Goal: Task Accomplishment & Management: Use online tool/utility

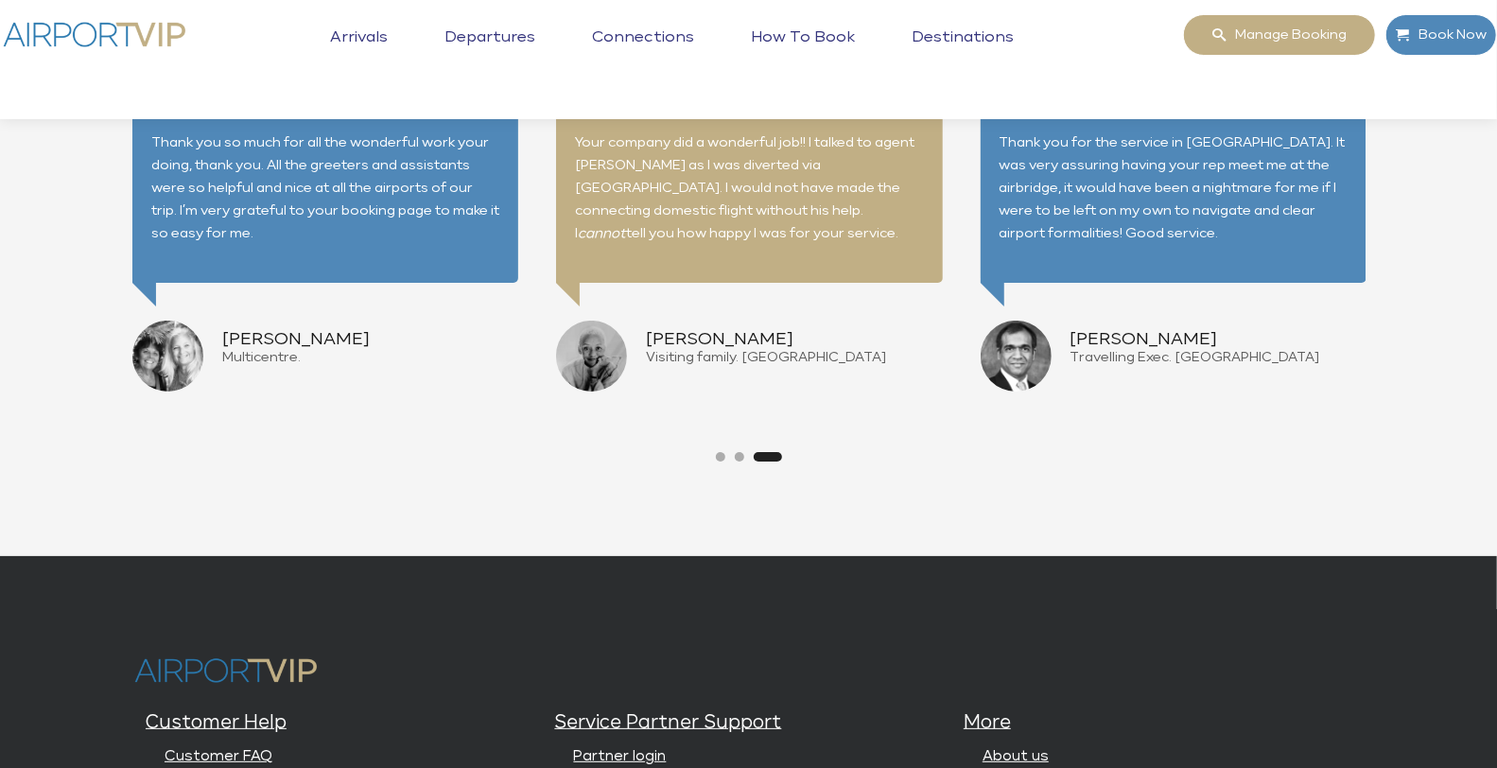
scroll to position [4849, 0]
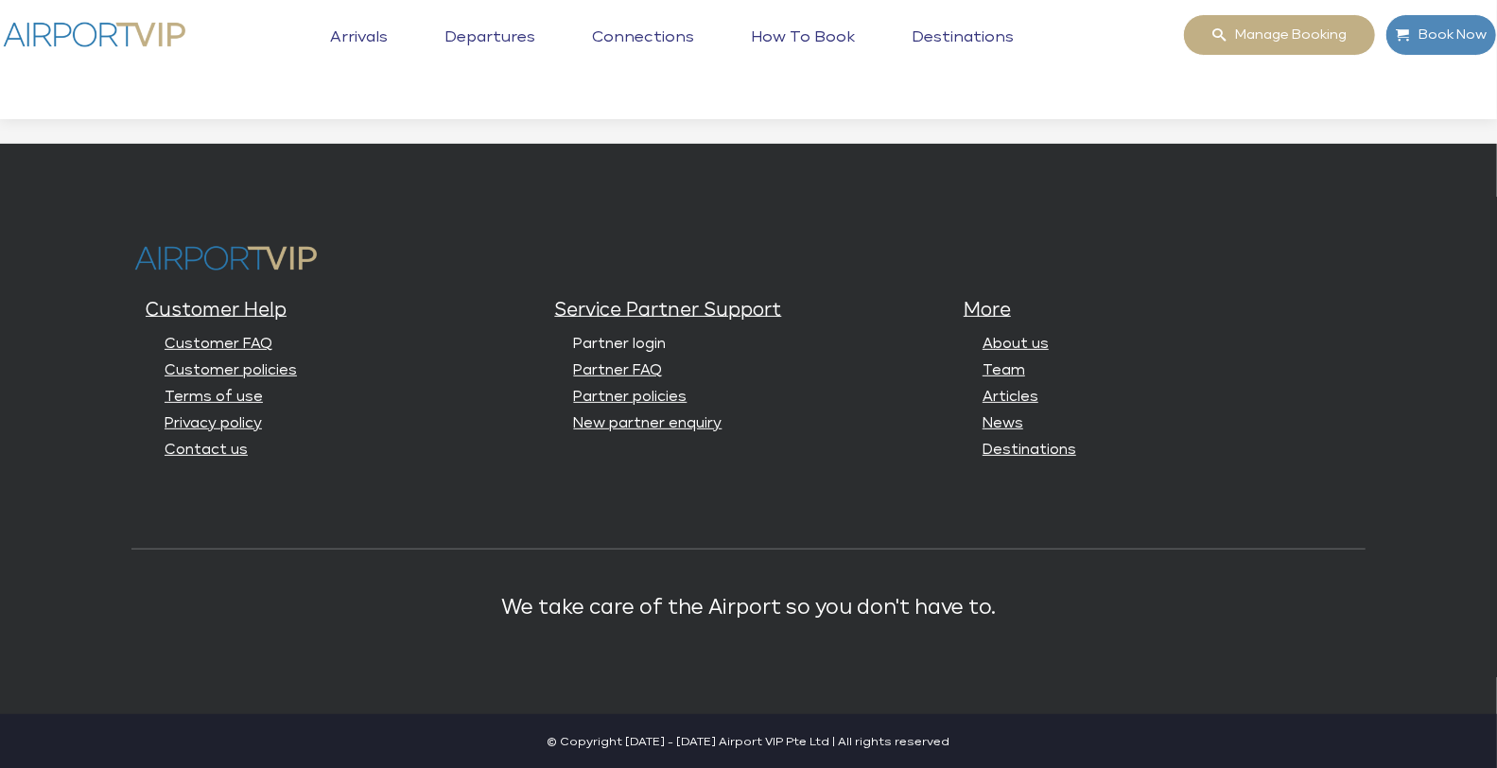
click at [620, 342] on link "Partner login" at bounding box center [620, 344] width 93 height 14
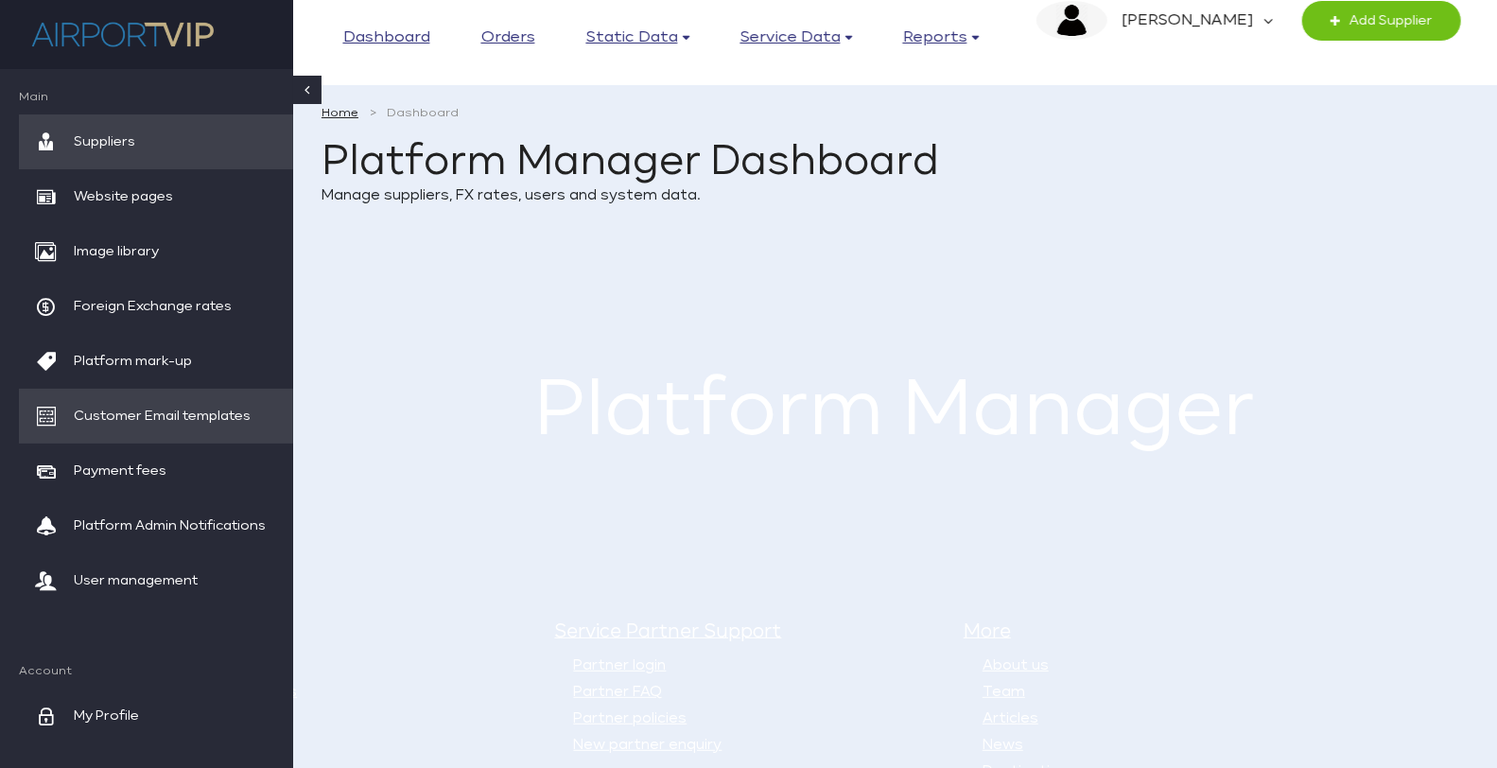
click at [246, 421] on span "Customer Email templates" at bounding box center [162, 416] width 177 height 55
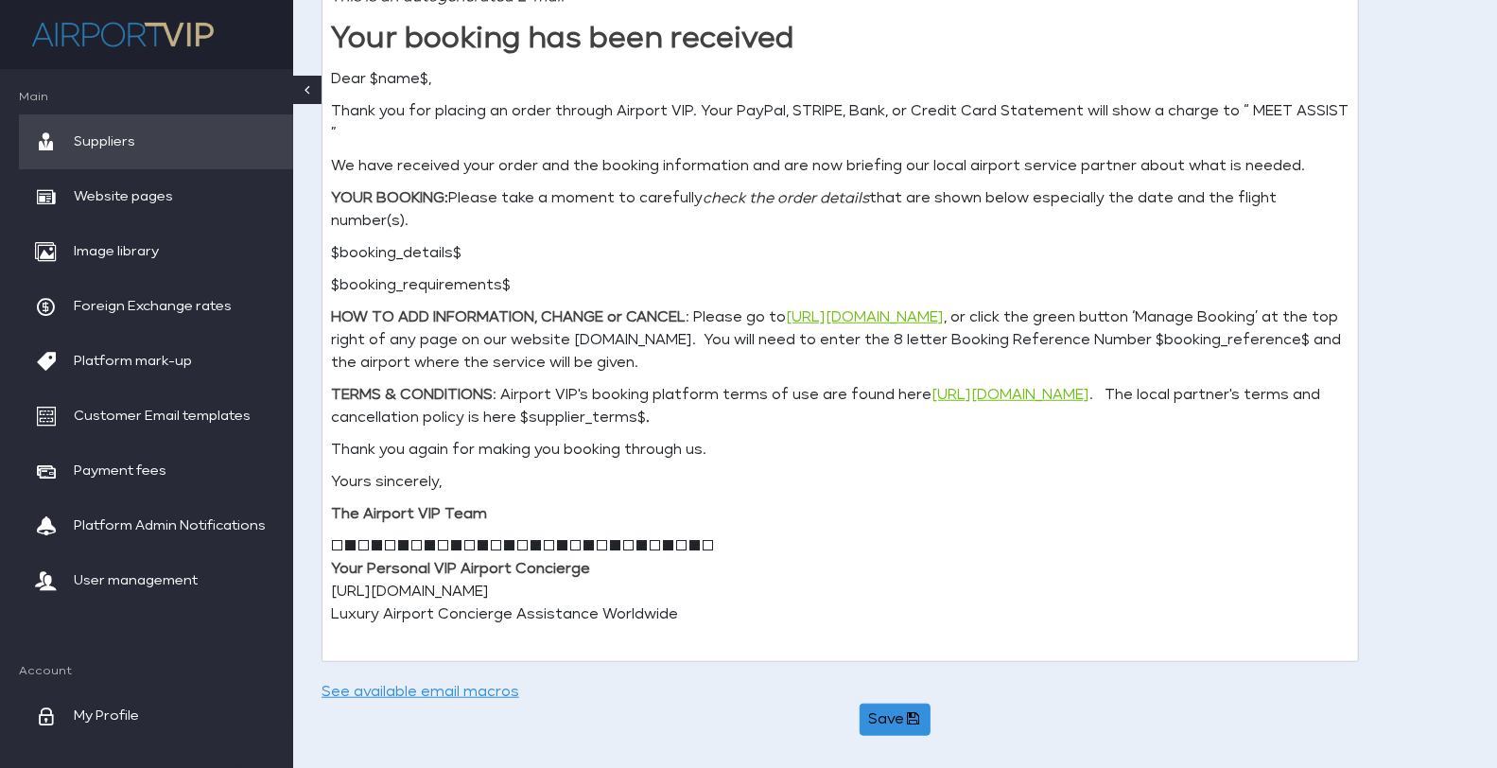
scroll to position [649, 0]
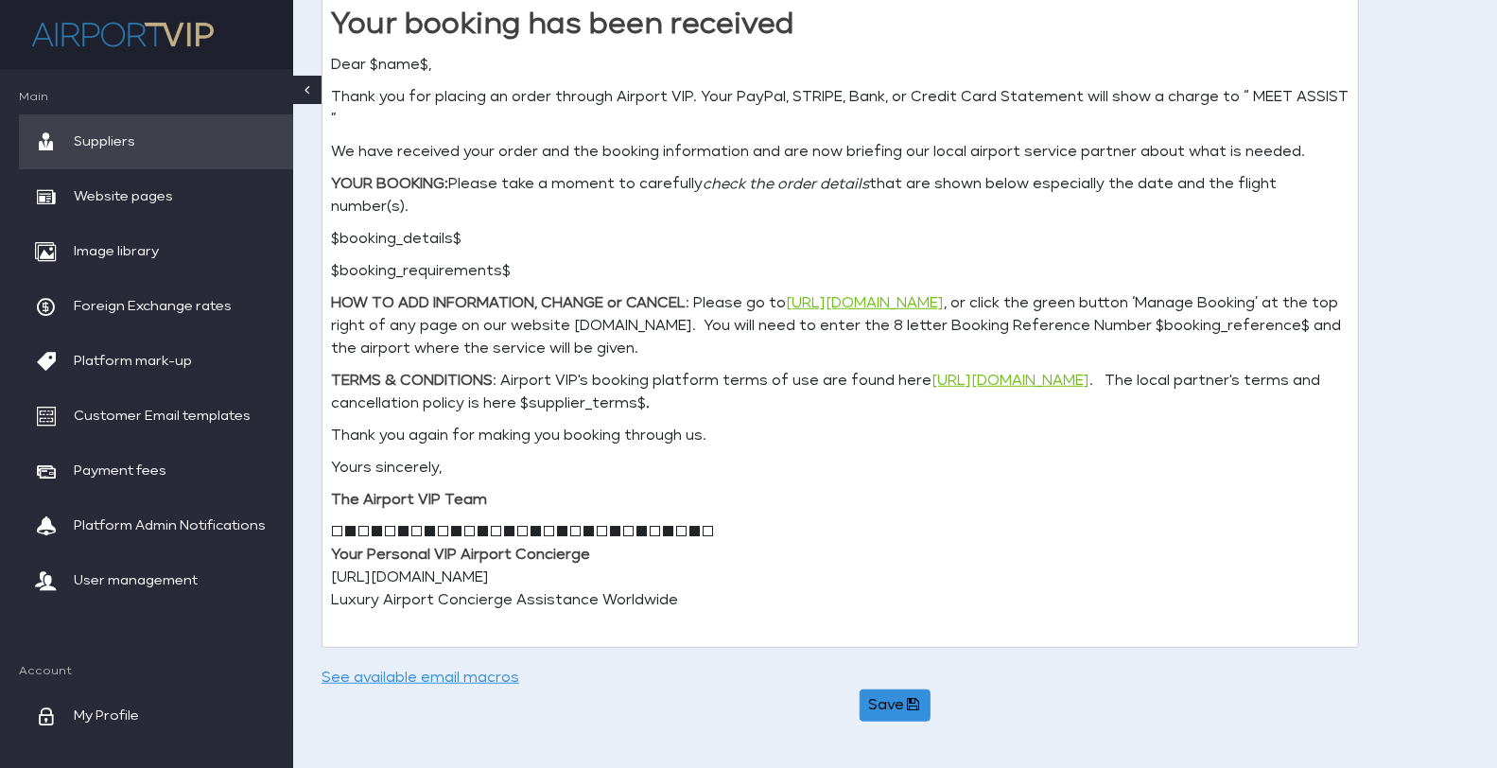
drag, startPoint x: 1508, startPoint y: 138, endPoint x: 1480, endPoint y: 376, distance: 240.0
click at [1480, 376] on html "Toggle navigation Dashboard Orders Static data Countries Airports Airports Enab…" at bounding box center [748, 346] width 1497 height 1991
click at [82, 195] on span "Website pages" at bounding box center [123, 196] width 99 height 55
click at [228, 416] on span "Customer Email templates" at bounding box center [162, 416] width 177 height 55
click at [144, 427] on span "Customer Email templates" at bounding box center [162, 416] width 177 height 55
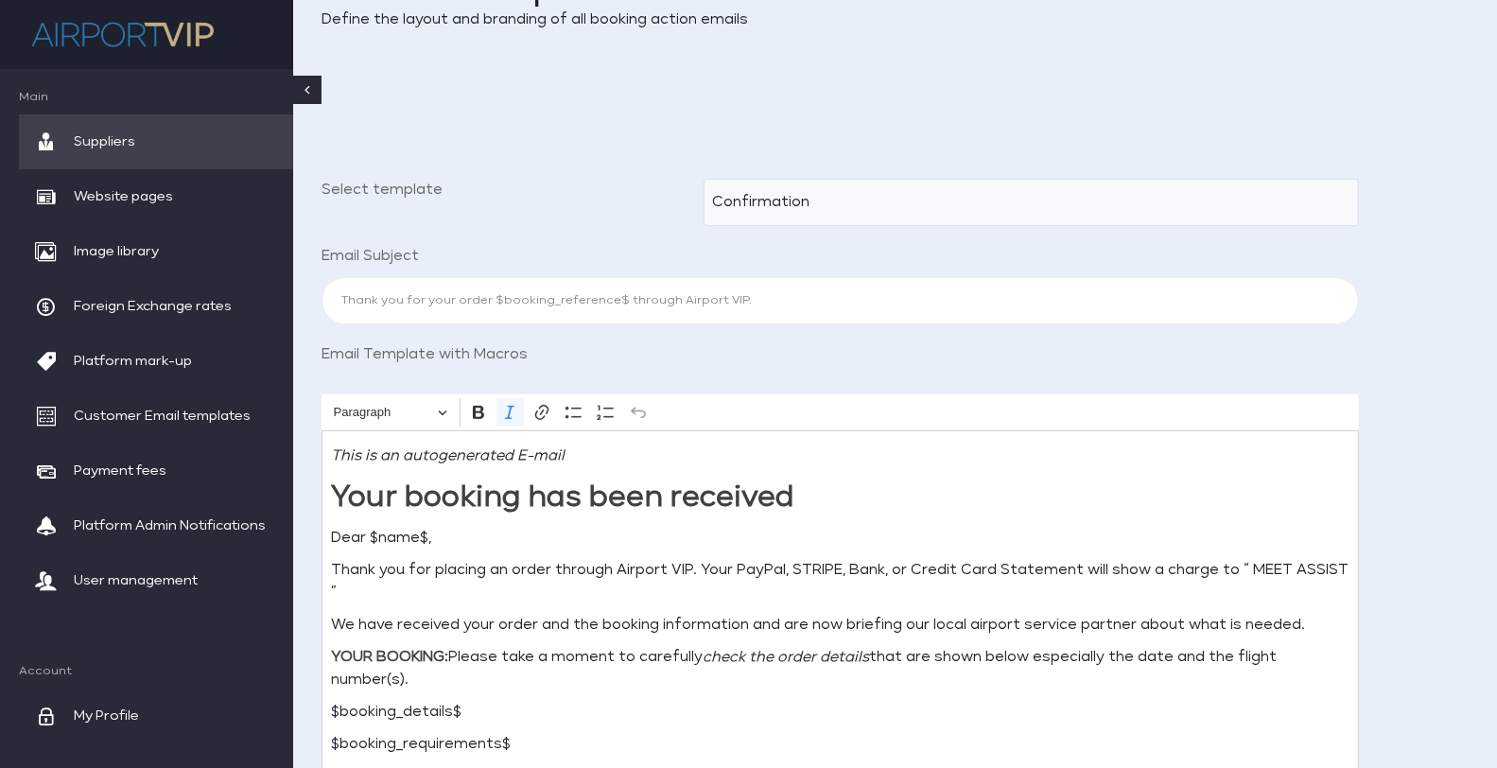
scroll to position [180, 0]
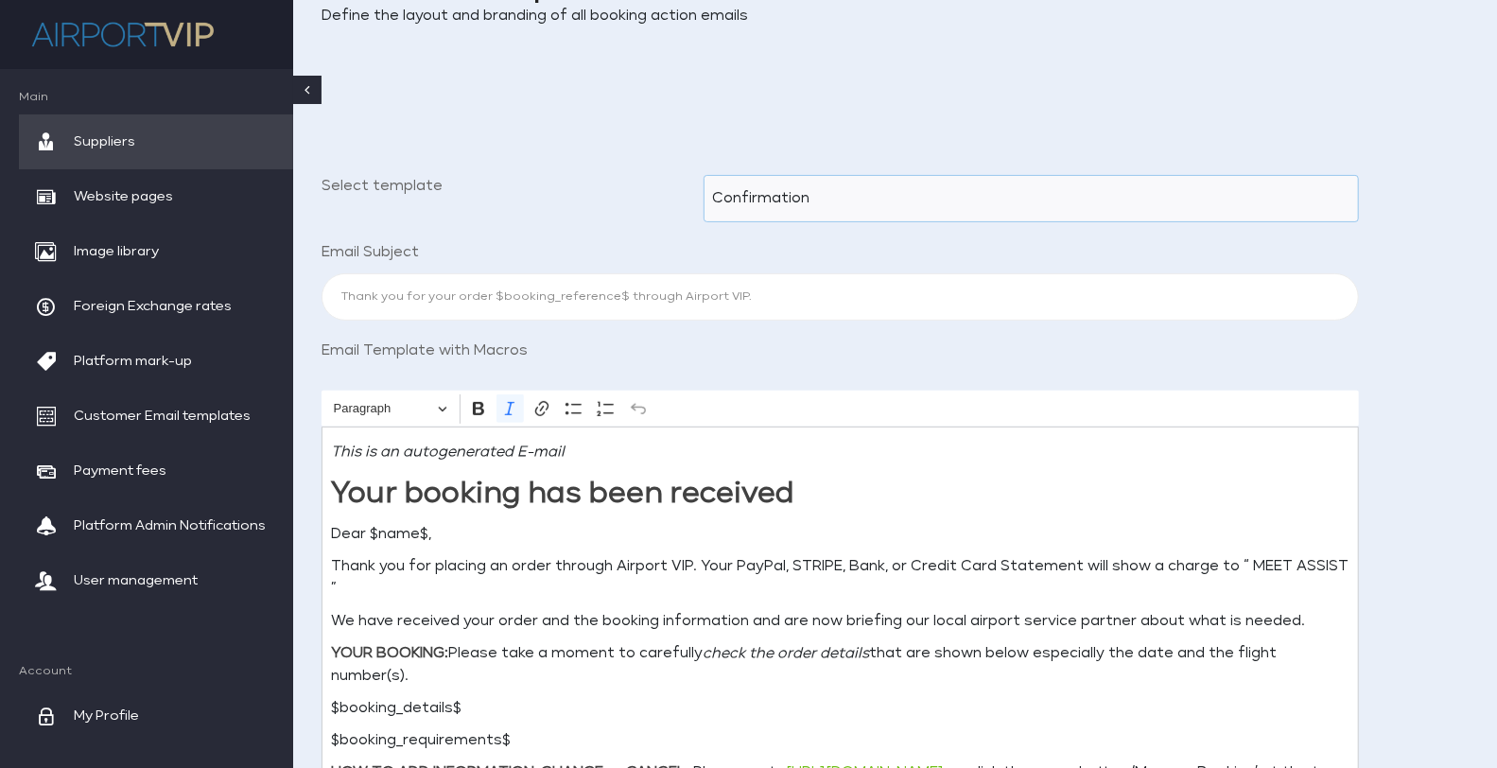
click at [939, 212] on select "Confirmation Cancellation Booking rejected by supplier Amendment rejected by Su…" at bounding box center [1031, 198] width 655 height 47
select select "1"
click at [704, 175] on select "Confirmation Cancellation Booking rejected by supplier Amendment rejected by Su…" at bounding box center [1031, 198] width 655 height 47
type input "Your Airport Select booking $booking_reference$ has been cancelled"
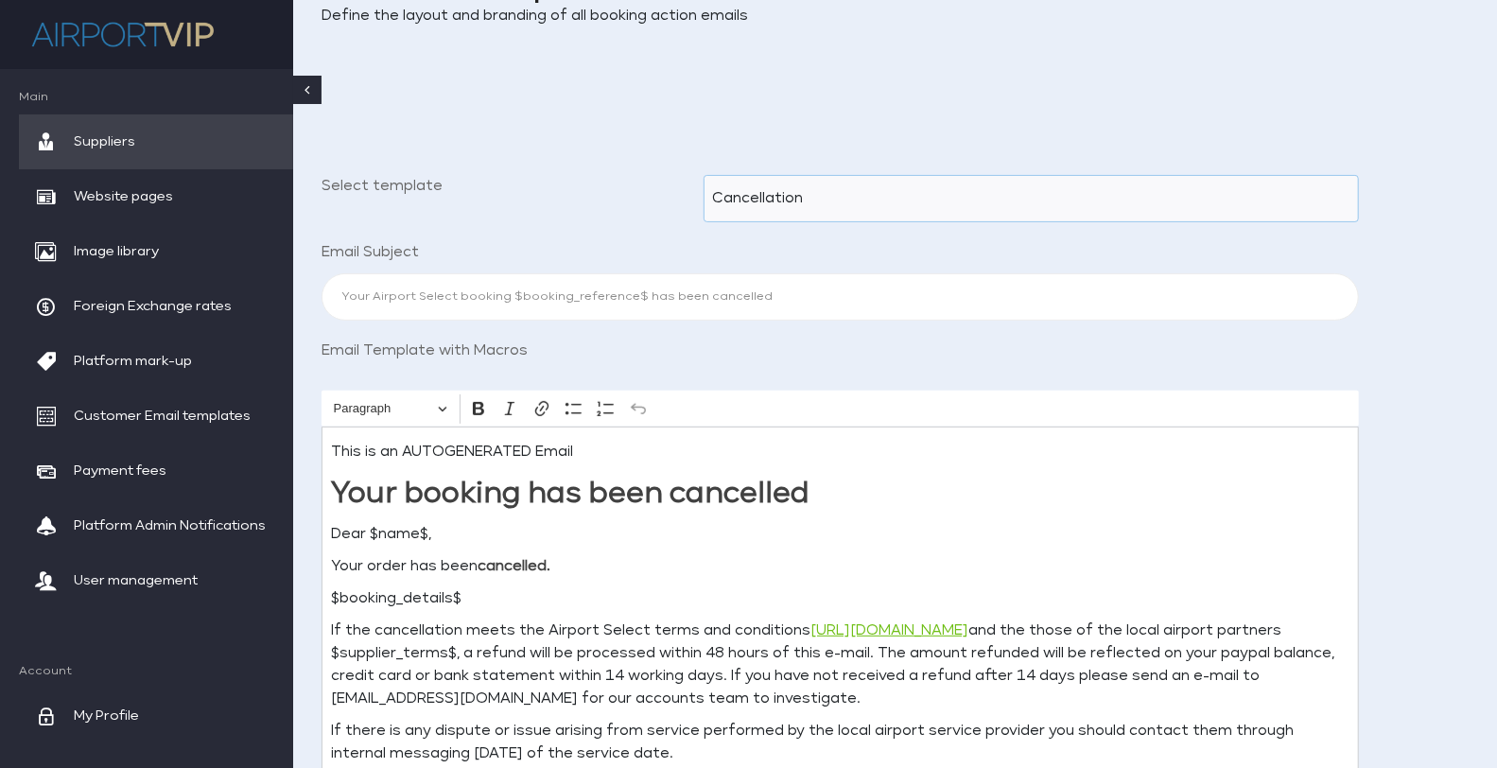
click at [847, 193] on select "Confirmation Cancellation Booking rejected by supplier Amendment rejected by Su…" at bounding box center [1031, 198] width 655 height 47
select select "2"
click at [704, 175] on select "Confirmation Cancellation Booking rejected by supplier Amendment rejected by Su…" at bounding box center [1031, 198] width 655 height 47
type input "Your Airport Select order $booking_reference$ has been declined by the local se…"
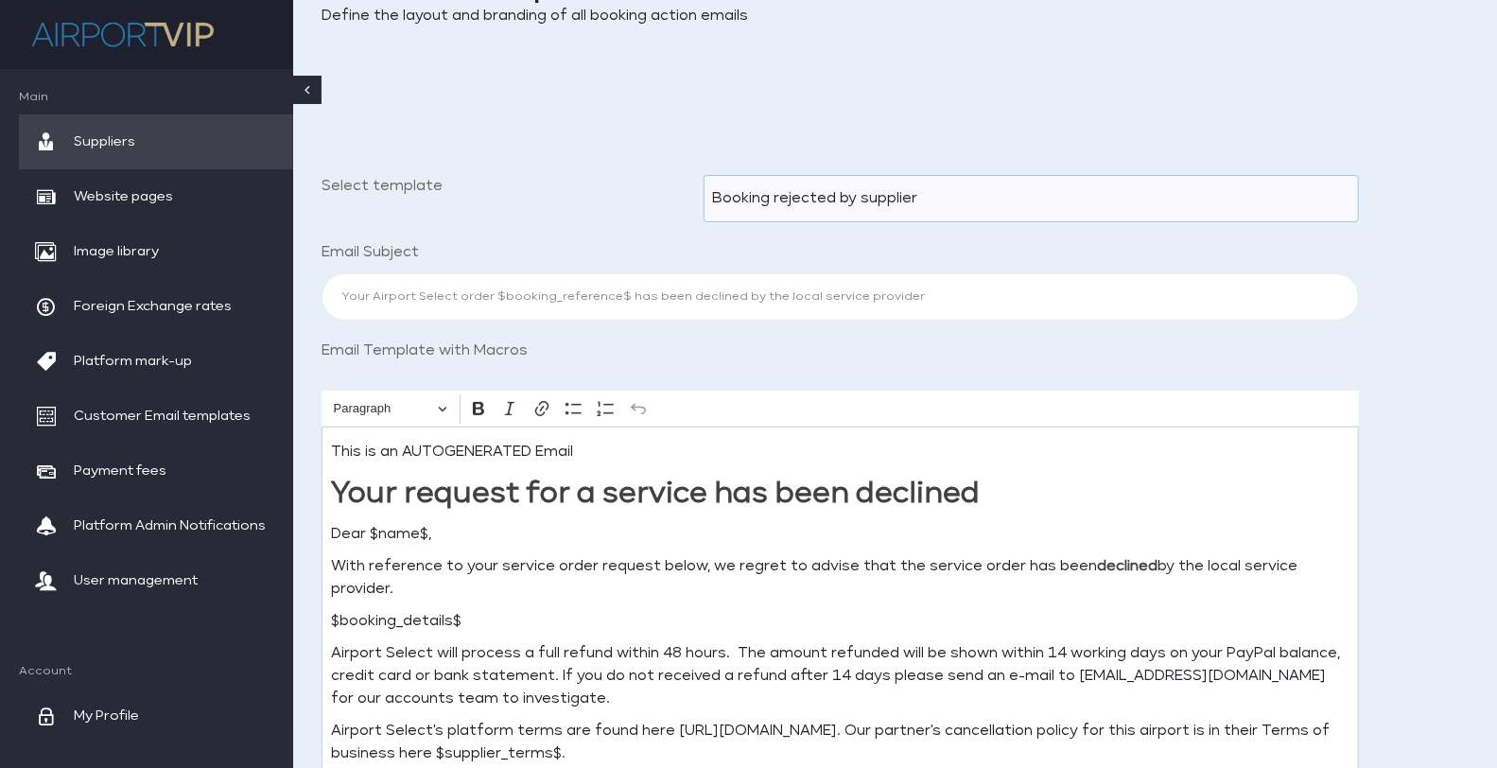
click at [939, 200] on select "Confirmation Cancellation Booking rejected by supplier Amendment rejected by Su…" at bounding box center [1031, 198] width 655 height 47
select select "0"
click at [704, 175] on select "Confirmation Cancellation Booking rejected by supplier Amendment rejected by Su…" at bounding box center [1031, 198] width 655 height 47
type input "Thank you for your order $booking_reference$ through Airport VIP."
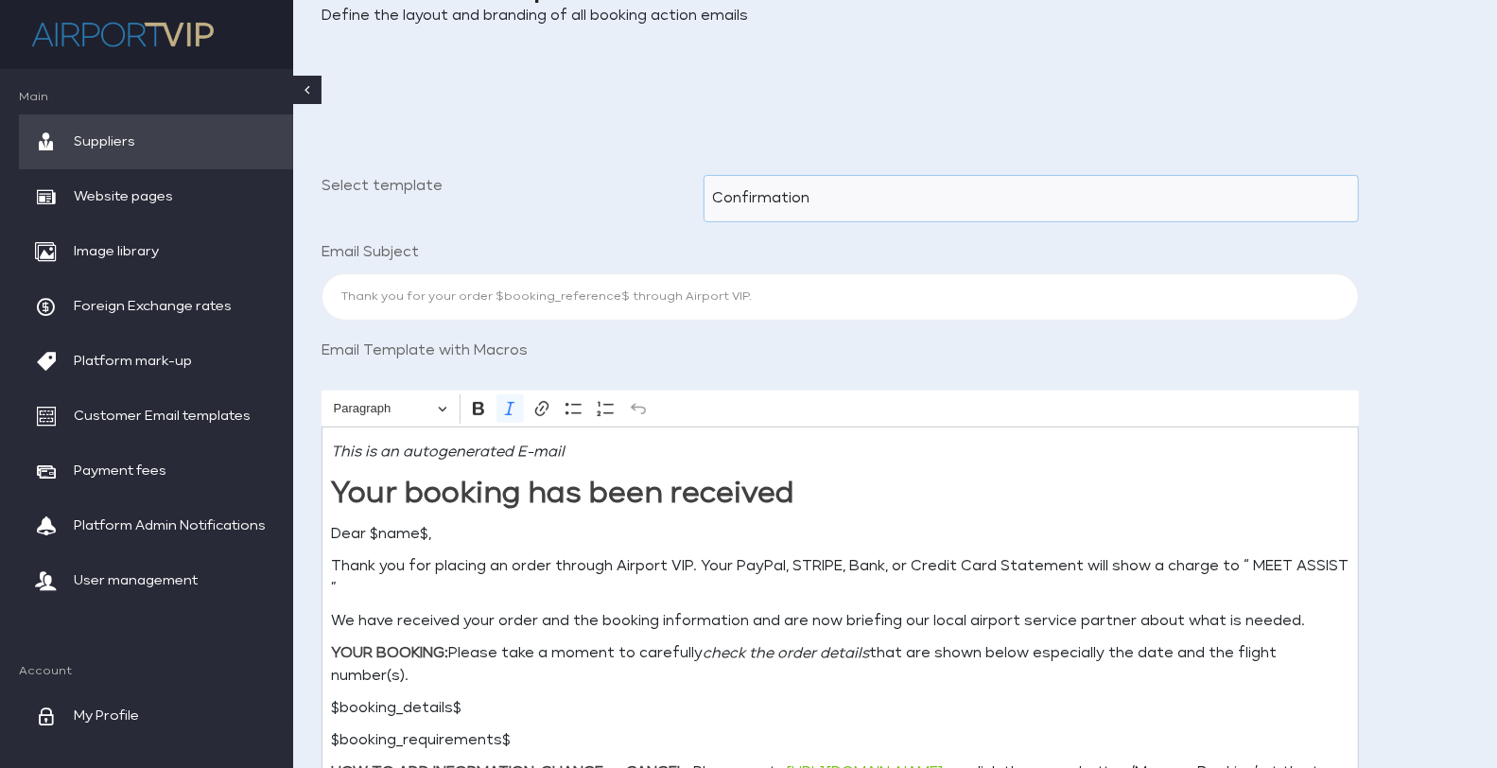
click at [828, 199] on select "Confirmation Cancellation Booking rejected by supplier Amendment rejected by Su…" at bounding box center [1031, 198] width 655 height 47
select select "2"
click at [704, 175] on select "Confirmation Cancellation Booking rejected by supplier Amendment rejected by Su…" at bounding box center [1031, 198] width 655 height 47
type input "Your Airport Select order $booking_reference$ has been declined by the local se…"
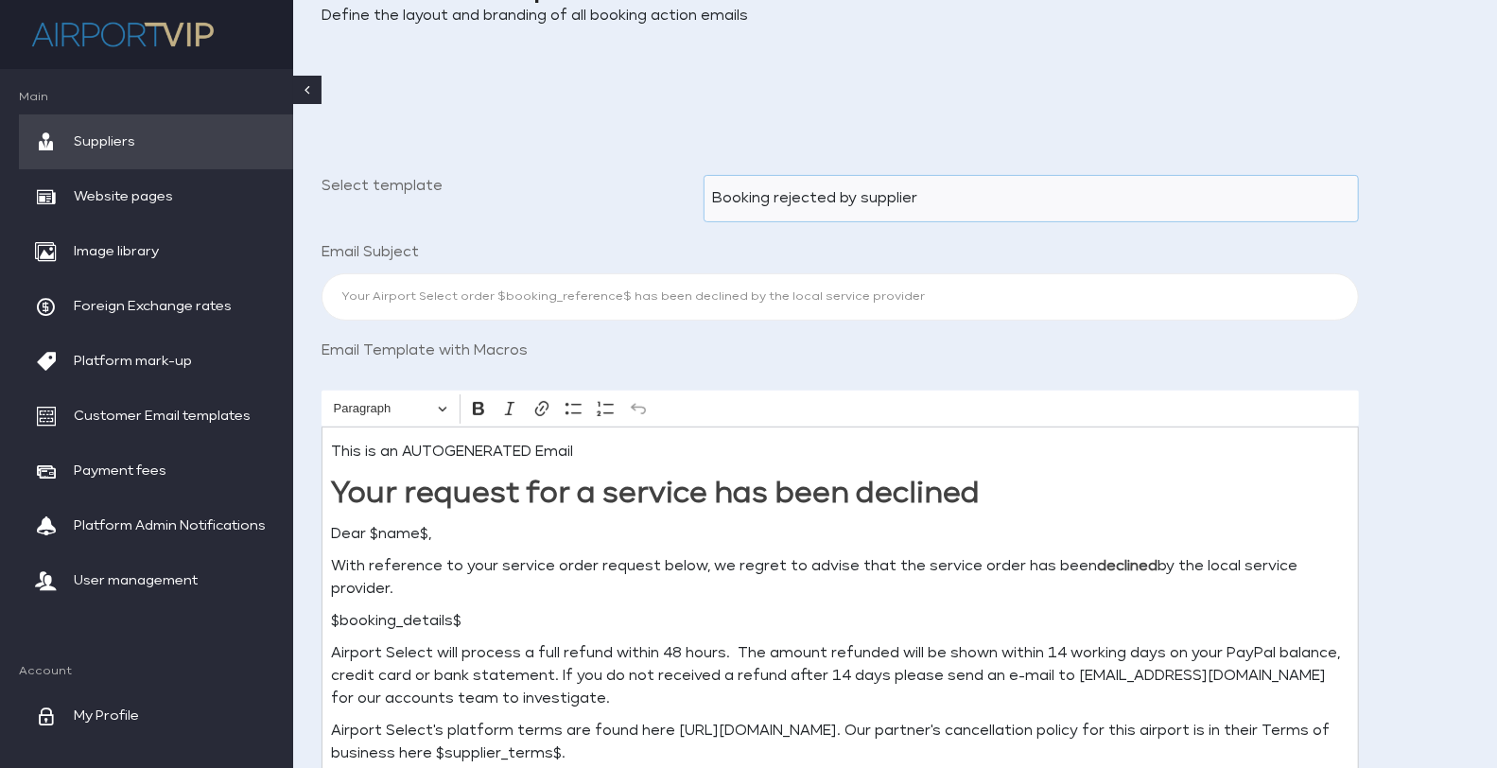
click at [803, 200] on select "Confirmation Cancellation Booking rejected by supplier Amendment rejected by Su…" at bounding box center [1031, 198] width 655 height 47
select select "0"
click at [704, 175] on select "Confirmation Cancellation Booking rejected by supplier Amendment rejected by Su…" at bounding box center [1031, 198] width 655 height 47
type input "Thank you for your order $booking_reference$ through Airport VIP."
